Goal: Task Accomplishment & Management: Use online tool/utility

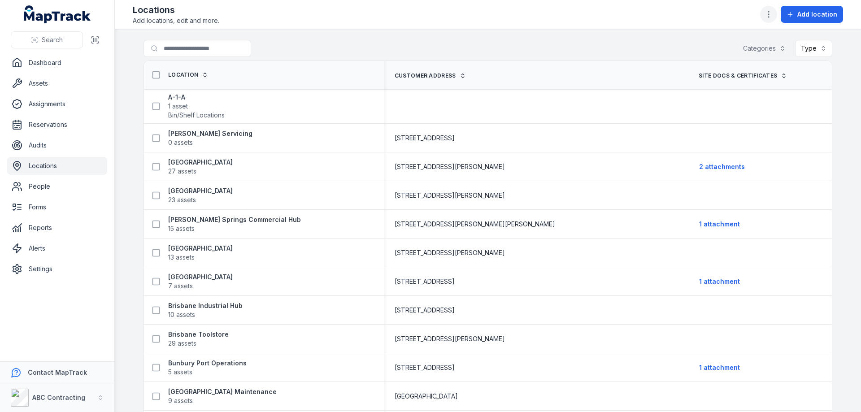
click at [773, 16] on icon "button" at bounding box center [768, 14] width 9 height 9
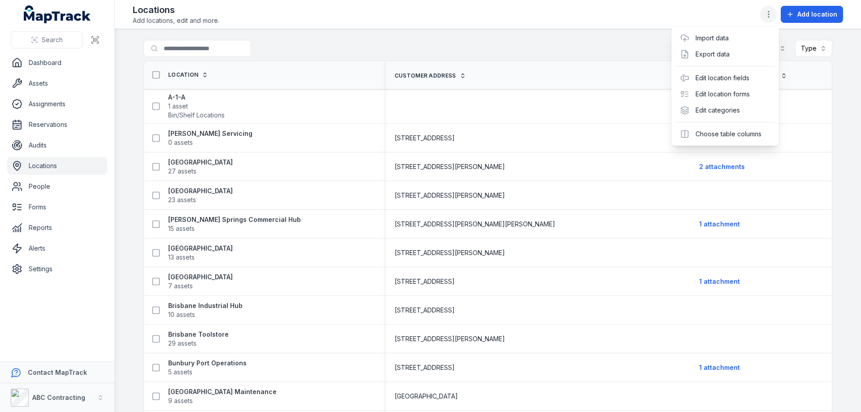
click at [771, 13] on icon "button" at bounding box center [768, 14] width 9 height 9
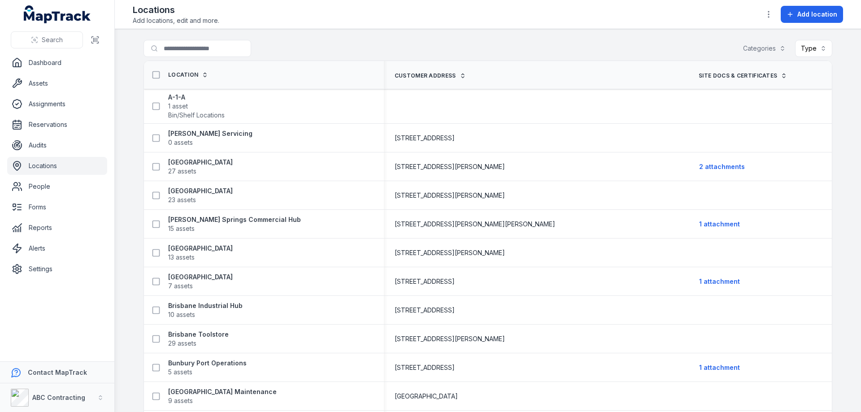
click at [52, 74] on ul "Dashboard Assets Assignments Reservations Audits Locations People Forms Reports…" at bounding box center [57, 166] width 100 height 224
click at [51, 82] on link "Assets" at bounding box center [57, 83] width 100 height 18
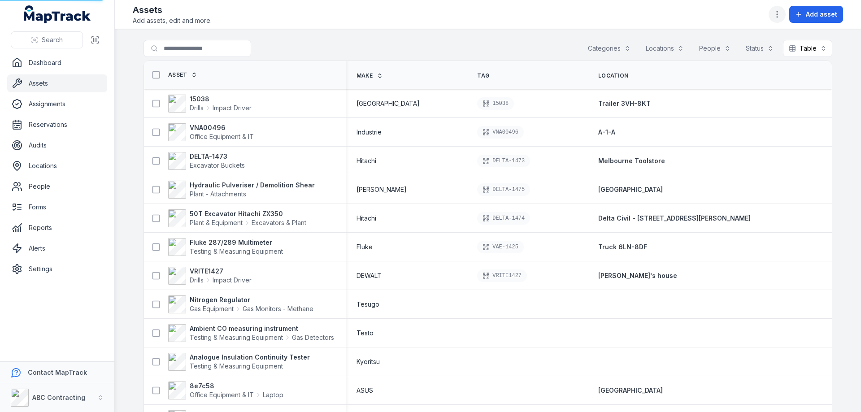
click at [780, 10] on icon "button" at bounding box center [777, 14] width 9 height 9
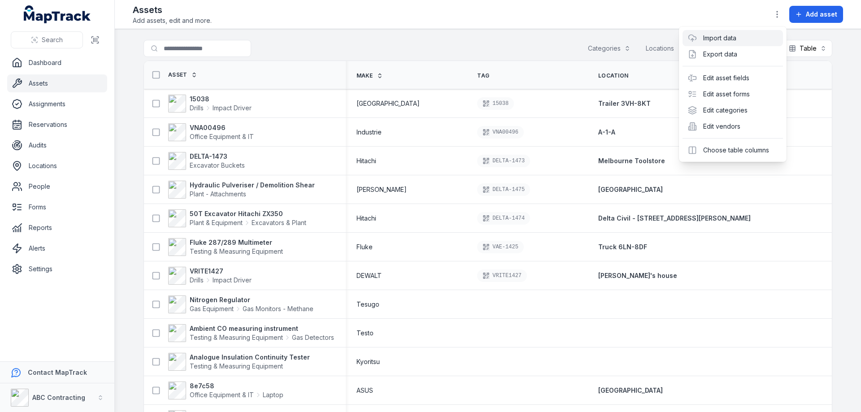
click at [723, 43] on link "Import data" at bounding box center [719, 38] width 33 height 9
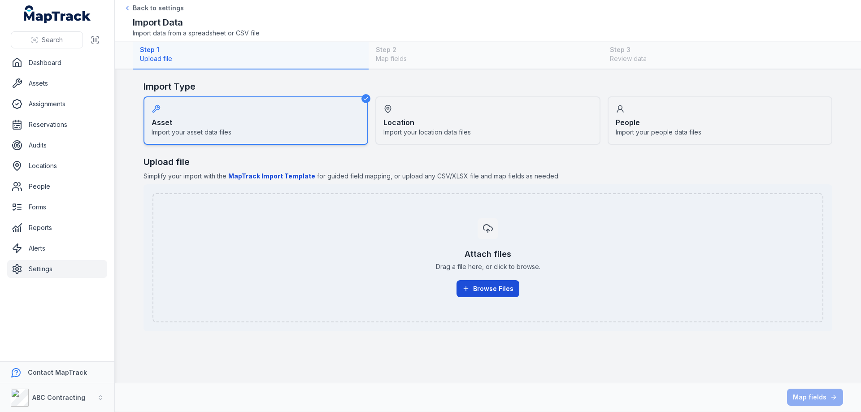
click at [471, 293] on button "Browse Files" at bounding box center [488, 288] width 63 height 17
click at [146, 182] on div "Upload file Simplify your import with the MapTrack Import Template for guided f…" at bounding box center [488, 244] width 689 height 176
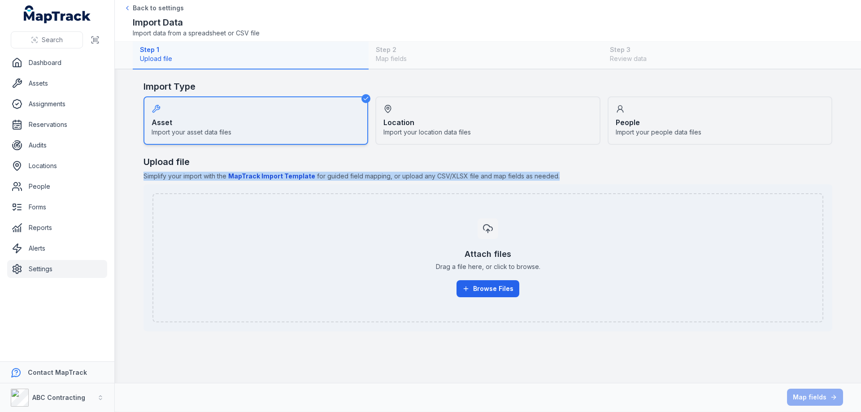
drag, startPoint x: 145, startPoint y: 176, endPoint x: 532, endPoint y: 175, distance: 387.6
click at [556, 181] on div "Upload file Simplify your import with the MapTrack Import Template for guided f…" at bounding box center [488, 244] width 689 height 176
copy span "Simplify your import with the MapTrack Import Template for guided field mapping…"
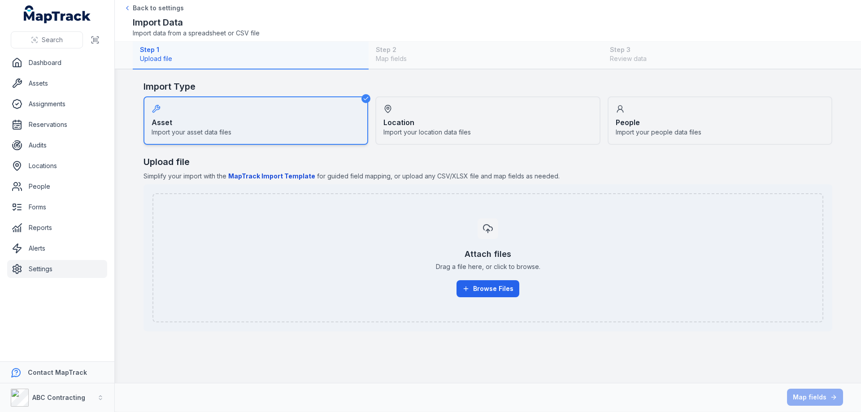
click at [404, 159] on h2 "Upload file" at bounding box center [488, 162] width 689 height 13
click at [488, 291] on button "Browse Files" at bounding box center [488, 288] width 63 height 17
click at [254, 174] on b "MapTrack Import Template" at bounding box center [271, 176] width 87 height 8
click at [479, 292] on button "Browse Files" at bounding box center [488, 288] width 63 height 17
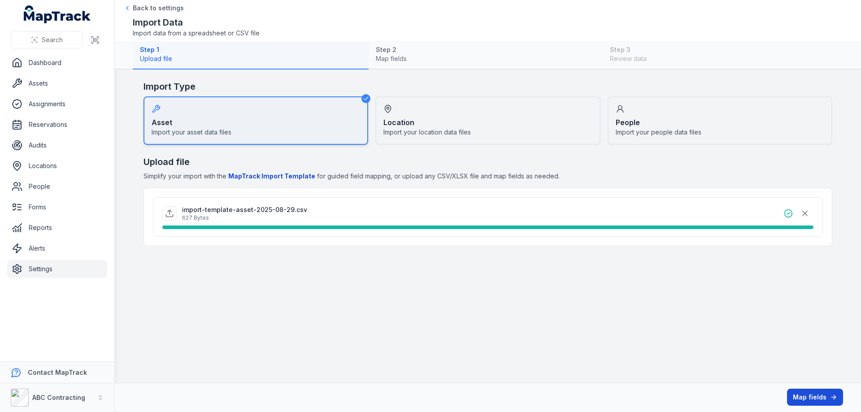
click at [806, 393] on button "Map fields" at bounding box center [815, 397] width 56 height 17
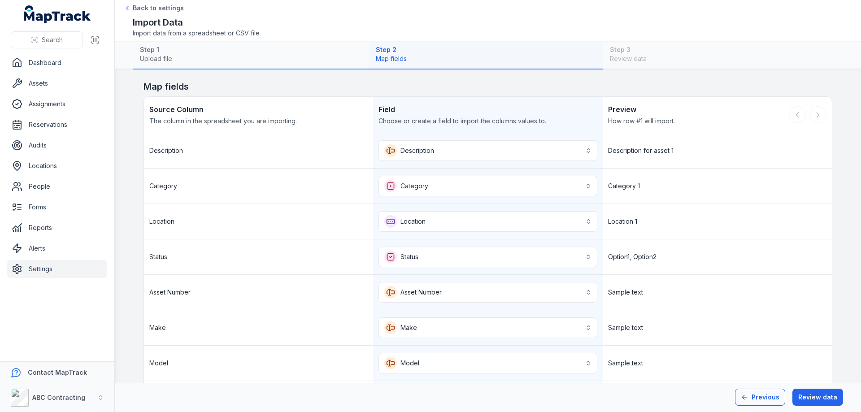
click at [754, 399] on button "Previous" at bounding box center [760, 397] width 50 height 17
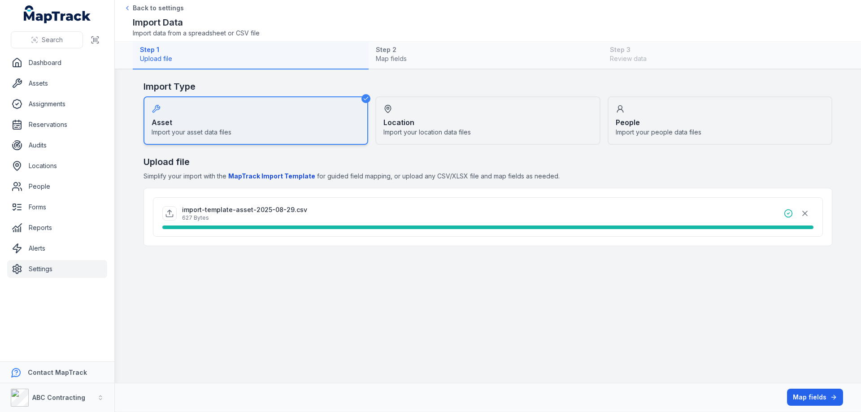
click at [811, 398] on button "Map fields" at bounding box center [815, 397] width 56 height 17
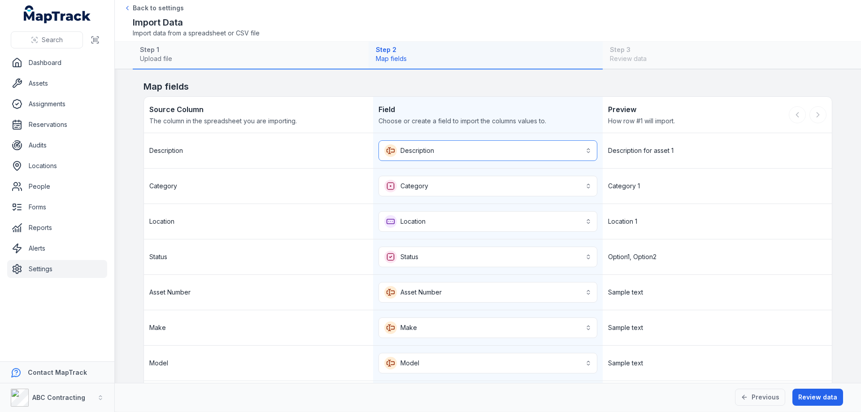
click at [430, 145] on button "**********" at bounding box center [488, 150] width 218 height 21
click at [436, 149] on button "**********" at bounding box center [488, 150] width 218 height 21
click at [431, 183] on button "Category ********" at bounding box center [488, 186] width 218 height 21
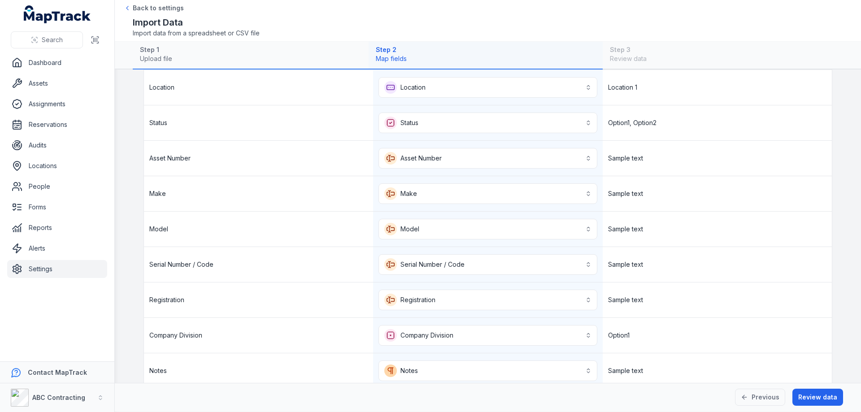
scroll to position [135, 0]
click at [410, 229] on button "**********" at bounding box center [488, 228] width 218 height 21
click at [262, 227] on div "Model" at bounding box center [258, 228] width 229 height 35
click at [154, 229] on span "Model" at bounding box center [158, 228] width 19 height 9
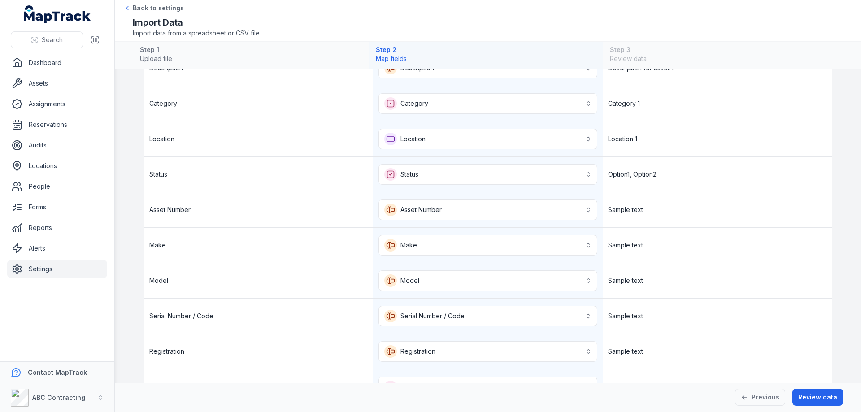
scroll to position [0, 0]
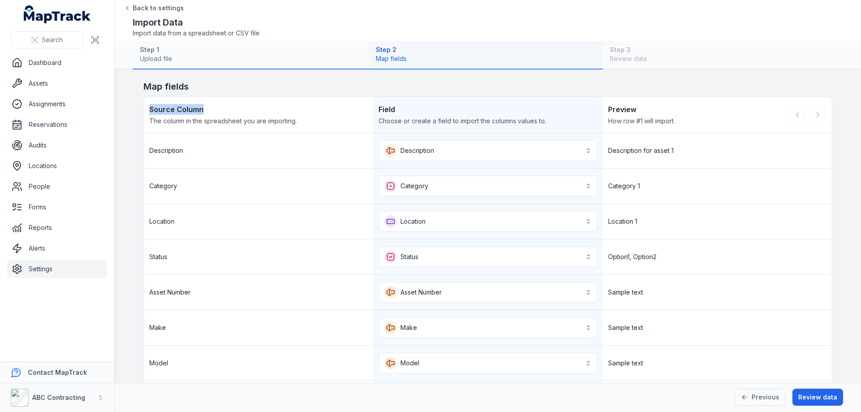
drag, startPoint x: 203, startPoint y: 109, endPoint x: 136, endPoint y: 108, distance: 67.3
click at [136, 108] on main "**********" at bounding box center [488, 227] width 746 height 314
copy strong "Source Column"
drag, startPoint x: 397, startPoint y: 112, endPoint x: 363, endPoint y: 105, distance: 34.7
click at [363, 105] on div "Source Column The column in the spreadsheet you are importing. Field Choose or …" at bounding box center [488, 115] width 688 height 36
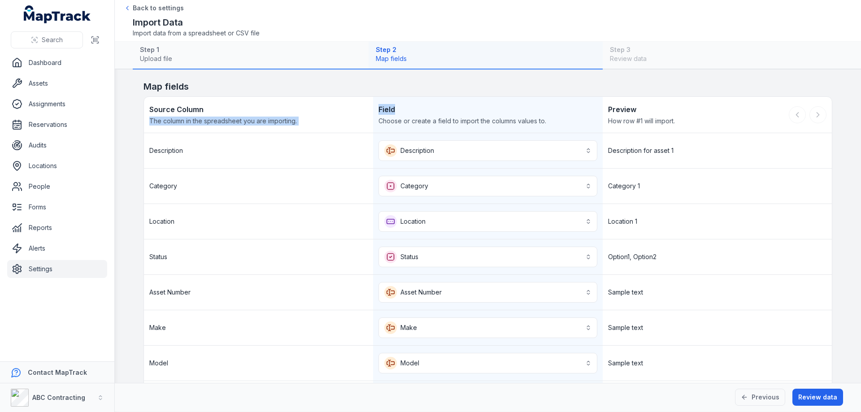
drag, startPoint x: 379, startPoint y: 108, endPoint x: 384, endPoint y: 108, distance: 5.0
click at [379, 108] on strong "Field" at bounding box center [488, 109] width 218 height 11
click at [395, 106] on strong "Field" at bounding box center [488, 109] width 218 height 11
drag, startPoint x: 398, startPoint y: 110, endPoint x: 372, endPoint y: 108, distance: 25.7
click at [373, 108] on div "Field Choose or create a field to import the columns values to." at bounding box center [487, 115] width 229 height 36
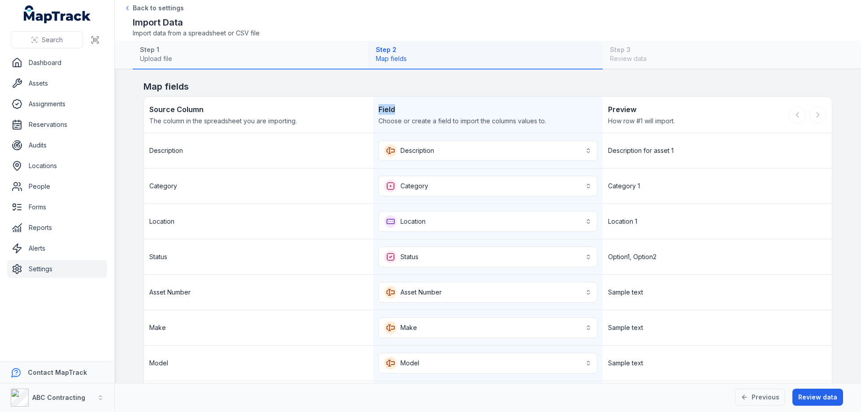
copy strong "Field"
drag, startPoint x: 295, startPoint y: 120, endPoint x: 135, endPoint y: 123, distance: 159.7
click at [135, 123] on main "**********" at bounding box center [488, 227] width 746 height 314
copy span "The column in the spreadsheet you are importing."
click at [389, 103] on div "Field Choose or create a field to import the columns values to." at bounding box center [487, 115] width 229 height 36
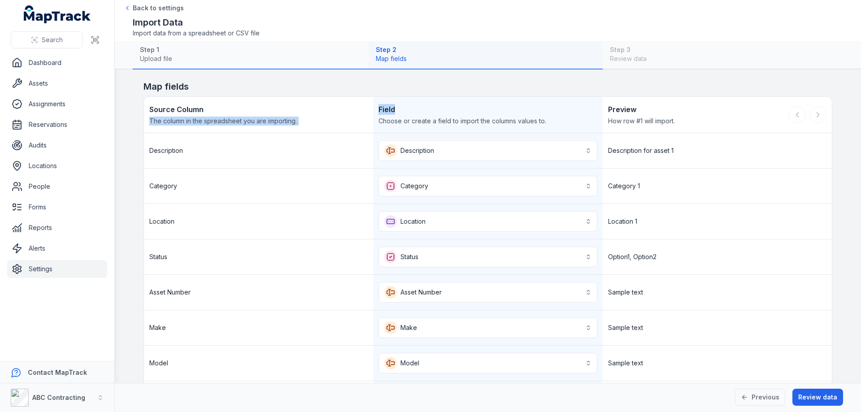
drag, startPoint x: 392, startPoint y: 111, endPoint x: 365, endPoint y: 104, distance: 28.2
click at [365, 104] on div "Source Column The column in the spreadsheet you are importing. Field Choose or …" at bounding box center [488, 115] width 688 height 36
click at [388, 108] on strong "Field" at bounding box center [488, 109] width 218 height 11
drag, startPoint x: 375, startPoint y: 107, endPoint x: 391, endPoint y: 109, distance: 15.4
click at [391, 109] on strong "Field" at bounding box center [488, 109] width 218 height 11
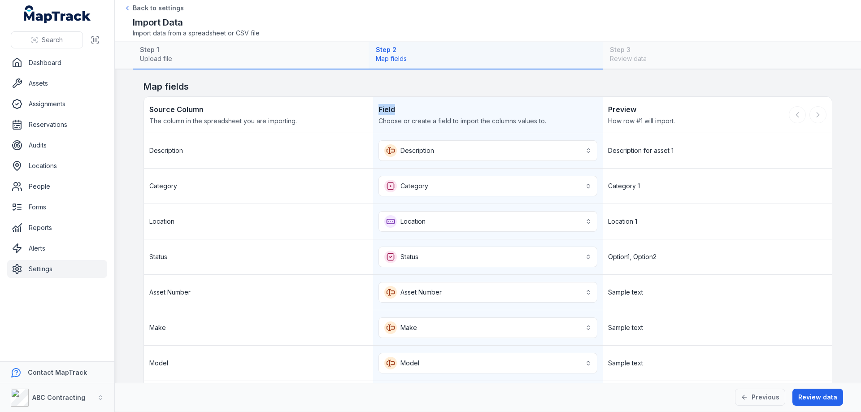
copy strong "Field"
drag, startPoint x: 544, startPoint y: 120, endPoint x: 366, endPoint y: 121, distance: 178.1
click at [366, 121] on div "Source Column The column in the spreadsheet you are importing. Field Choose or …" at bounding box center [488, 115] width 688 height 36
click at [425, 125] on span "Choose or create a field to import the columns values to." at bounding box center [488, 121] width 218 height 9
drag, startPoint x: 375, startPoint y: 121, endPoint x: 530, endPoint y: 123, distance: 154.3
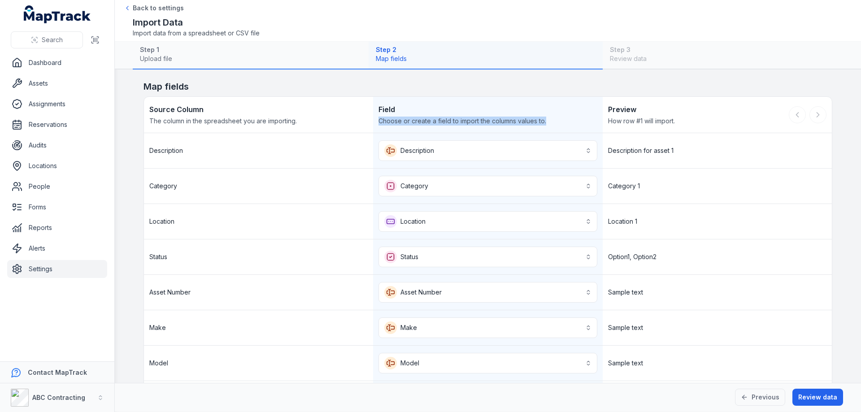
click at [552, 118] on span "Choose or create a field to import the columns values to." at bounding box center [488, 121] width 218 height 9
copy span "Choose or create a field to import the columns values to."
